Goal: Task Accomplishment & Management: Use online tool/utility

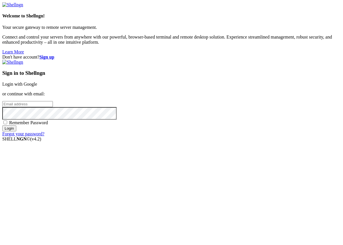
type input "[EMAIL_ADDRESS][DOMAIN_NAME]"
click at [48, 125] on span "Remember Password" at bounding box center [28, 122] width 39 height 5
click at [7, 124] on input "Remember Password" at bounding box center [5, 123] width 4 height 4
checkbox input "true"
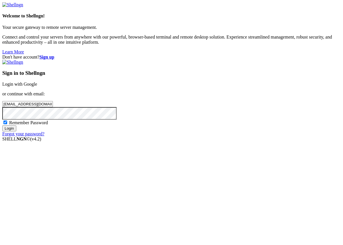
click at [199, 137] on div "Sign in to Shellngn Login with Google or continue with email: [EMAIL_ADDRESS][D…" at bounding box center [171, 98] width 339 height 77
click at [16, 132] on input "Login" at bounding box center [9, 129] width 14 height 6
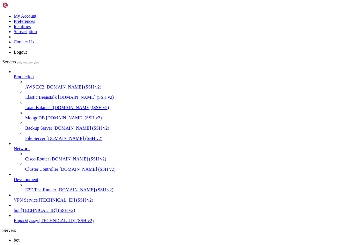
scroll to position [8729, 0]
drag, startPoint x: 86, startPoint y: 542, endPoint x: 4, endPoint y: 509, distance: 88.2
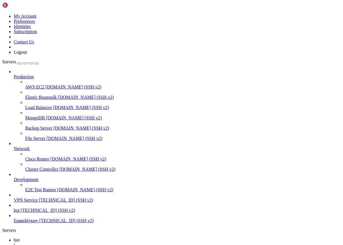
drag, startPoint x: 96, startPoint y: 544, endPoint x: 6, endPoint y: 507, distance: 97.2
copy div "oot@project:~/afm_happ_bot# sudo docker compose up -d --build docker logs -f af…"
drag, startPoint x: 6, startPoint y: 462, endPoint x: 112, endPoint y: 546, distance: 135.2
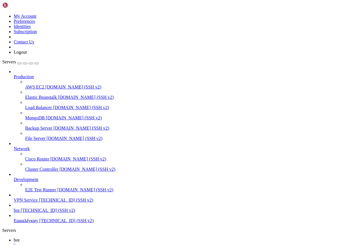
drag, startPoint x: 5, startPoint y: 462, endPoint x: 86, endPoint y: 542, distance: 114.3
copy div "root@project:~/afm_happ_bot# cd ~/afm_happ_bot sudo docker compose down --remov…"
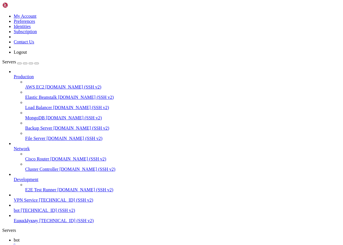
scroll to position [11683, 0]
drag, startPoint x: 5, startPoint y: 382, endPoint x: 104, endPoint y: 546, distance: 191.4
copy div "# Loremipsum dolo ━━━━━━━━━━━━━━━━━━━━━━━━━━━━━━━━━━━━━━━━ 6.4/6.5 SI 593.0 AM/…"
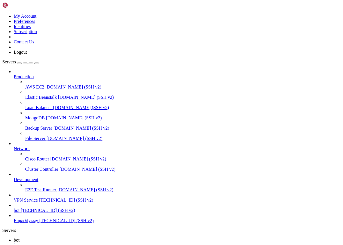
drag, startPoint x: 5, startPoint y: 474, endPoint x: 132, endPoint y: 539, distance: 143.3
copy div "Successfully built 3b8f5a989ffe on URL 'happ://crypt3/OIQvYc9NsOwdgU6717ttWbInd…"
drag, startPoint x: 132, startPoint y: 505, endPoint x: 122, endPoint y: 594, distance: 89.9
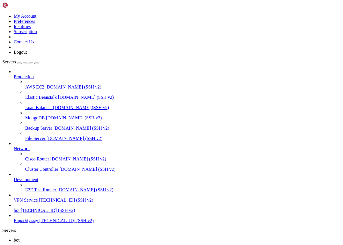
drag, startPoint x: 132, startPoint y: 448, endPoint x: 130, endPoint y: 444, distance: 5.4
click at [34, 213] on span "[TECHNICAL_ID] (SSH v2)" at bounding box center [48, 210] width 54 height 5
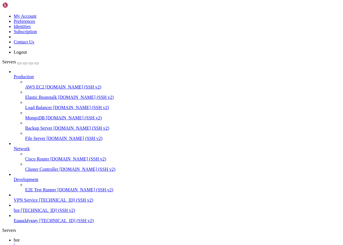
click at [34, 213] on span "[TECHNICAL_ID] (SSH v2)" at bounding box center [48, 210] width 54 height 5
click at [39, 223] on span "[TECHNICAL_ID] (SSH v2)" at bounding box center [66, 221] width 54 height 5
click at [37, 213] on span "[TECHNICAL_ID] (SSH v2)" at bounding box center [48, 210] width 54 height 5
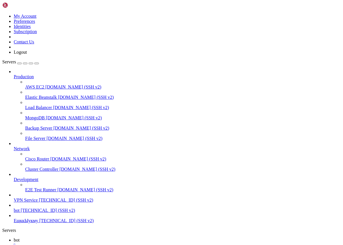
click at [37, 213] on span "[TECHNICAL_ID] (SSH v2)" at bounding box center [48, 210] width 54 height 5
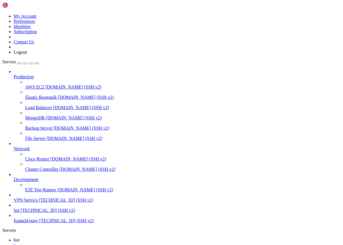
click at [92, 243] on div "" at bounding box center [177, 245] width 327 height 5
click at [30, 213] on span "[TECHNICAL_ID] (SSH v2)" at bounding box center [48, 210] width 54 height 5
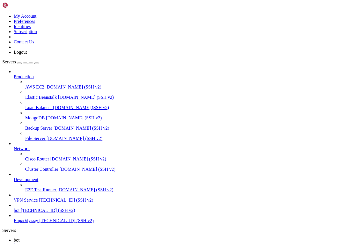
scroll to position [1094, 0]
